Goal: Task Accomplishment & Management: Use online tool/utility

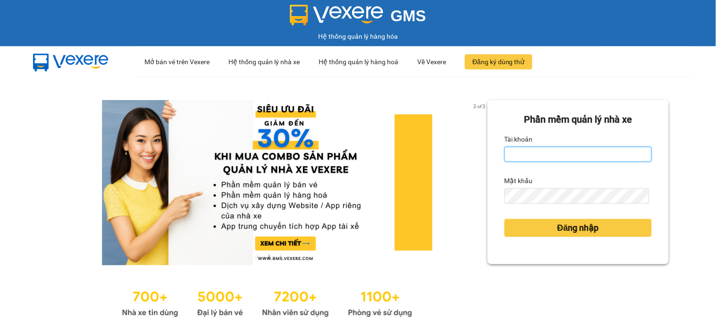
click at [521, 152] on input "Tài khoản" at bounding box center [577, 154] width 147 height 15
type input "hanh.lienhung"
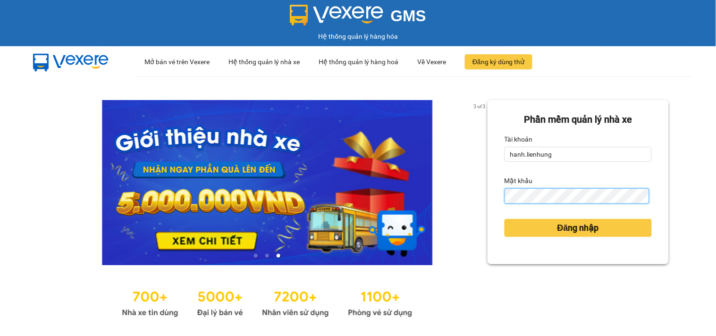
click at [504, 219] on button "Đăng nhập" at bounding box center [577, 228] width 147 height 18
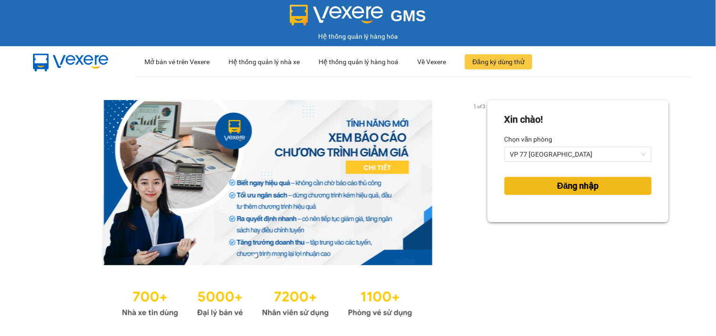
click at [620, 194] on button "Đăng nhập" at bounding box center [577, 186] width 147 height 18
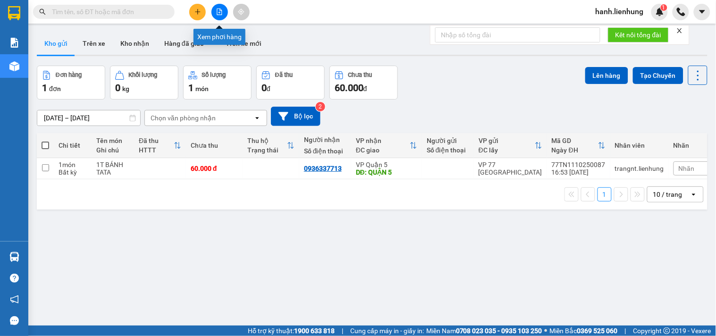
click at [220, 12] on icon "file-add" at bounding box center [219, 11] width 7 height 7
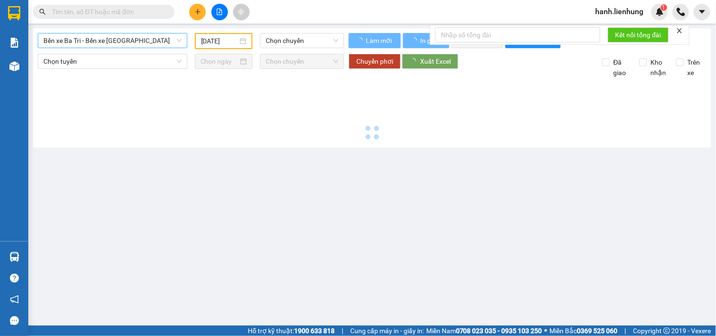
type input "[DATE]"
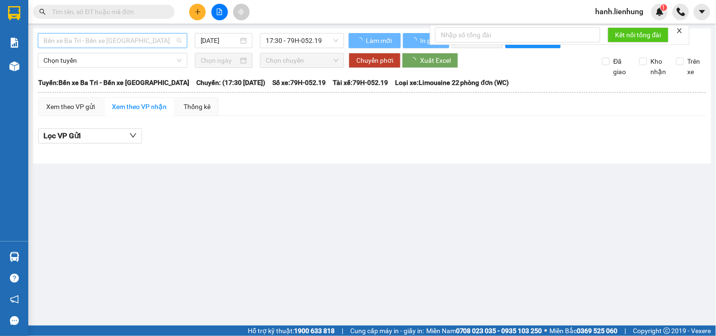
click at [118, 45] on span "Bến xe Ba Tri - Bến xe [GEOGRAPHIC_DATA]" at bounding box center [112, 41] width 138 height 14
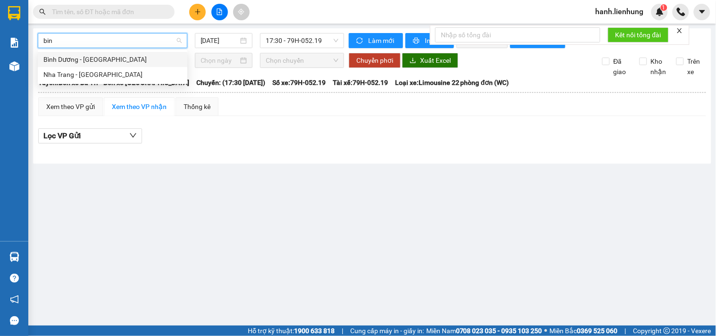
type input "binh"
click at [107, 73] on div "Nha Trang - [GEOGRAPHIC_DATA]" at bounding box center [112, 74] width 138 height 10
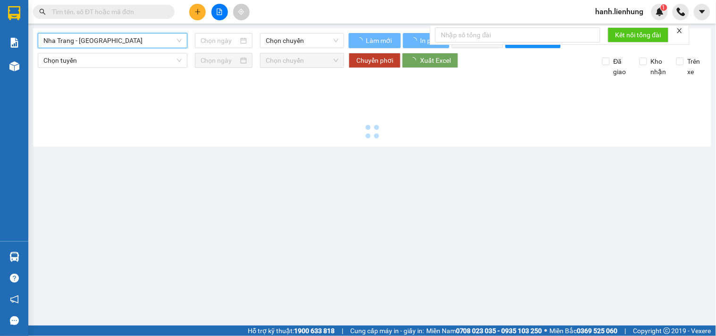
type input "[DATE]"
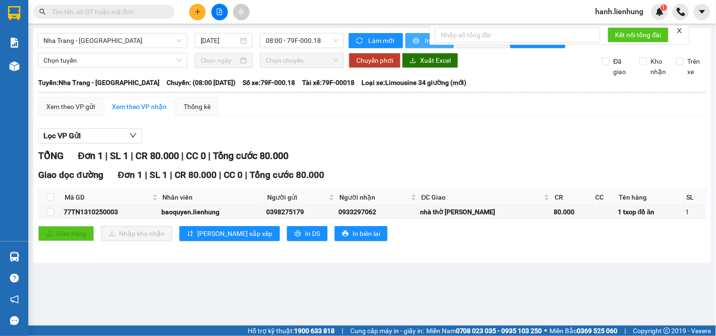
click at [416, 40] on icon "printer" at bounding box center [416, 40] width 7 height 7
